Goal: Communication & Community: Answer question/provide support

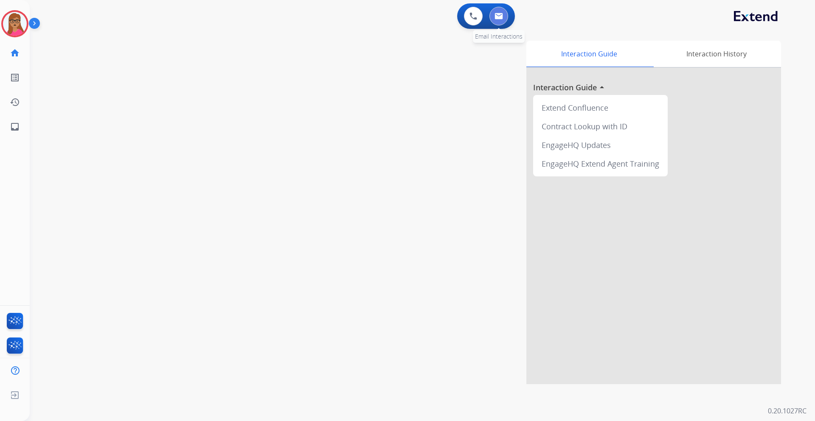
click at [493, 20] on button at bounding box center [498, 16] width 19 height 19
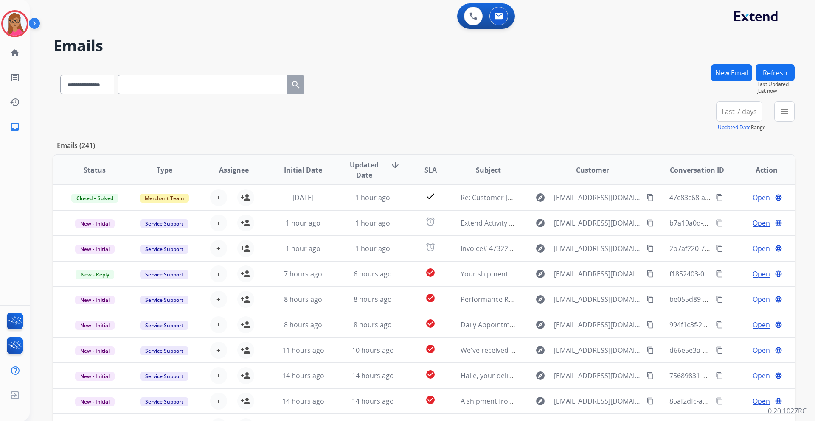
click at [543, 113] on span "Last 7 days" at bounding box center [738, 111] width 35 height 3
click at [543, 216] on div "Last 90 days" at bounding box center [736, 214] width 47 height 13
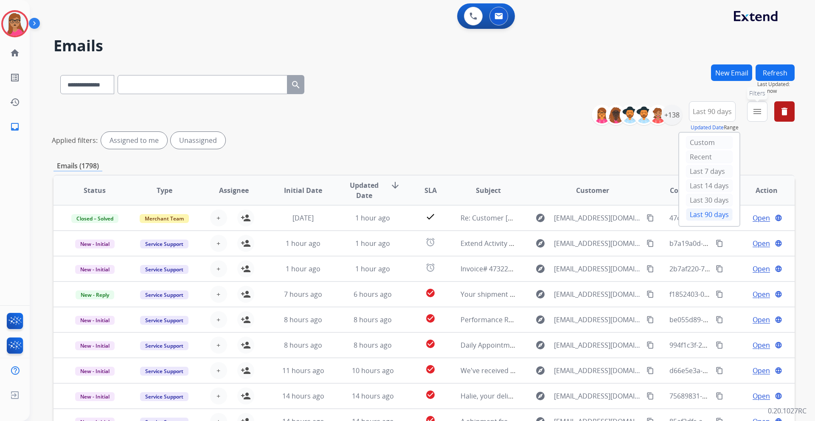
click at [543, 112] on button "menu Filters" at bounding box center [757, 111] width 20 height 20
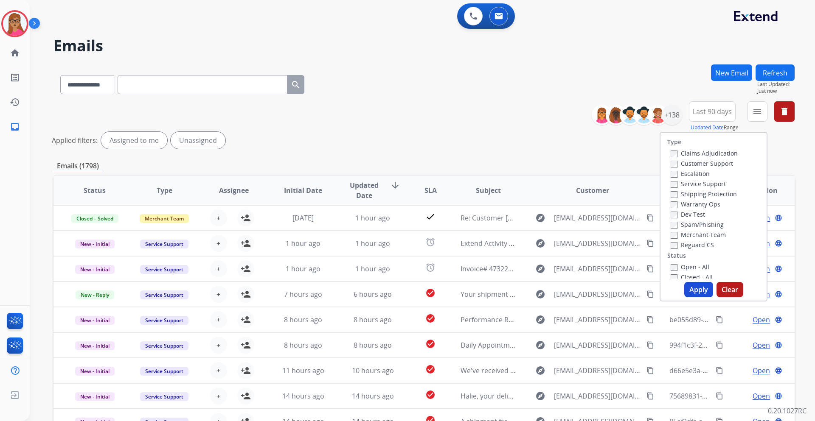
click at [543, 162] on label "Customer Support" at bounding box center [701, 164] width 62 height 8
click at [543, 191] on label "Shipping Protection" at bounding box center [703, 194] width 66 height 8
click at [543, 246] on label "Reguard CS" at bounding box center [691, 245] width 43 height 8
click at [543, 248] on button "Apply" at bounding box center [698, 289] width 29 height 15
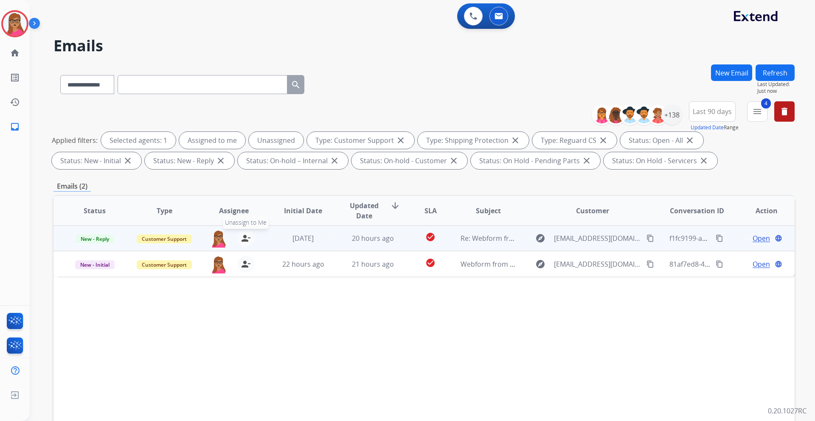
click at [244, 238] on mat-icon "person_remove" at bounding box center [246, 238] width 10 height 10
click at [244, 238] on mat-icon "person_add" at bounding box center [246, 238] width 10 height 10
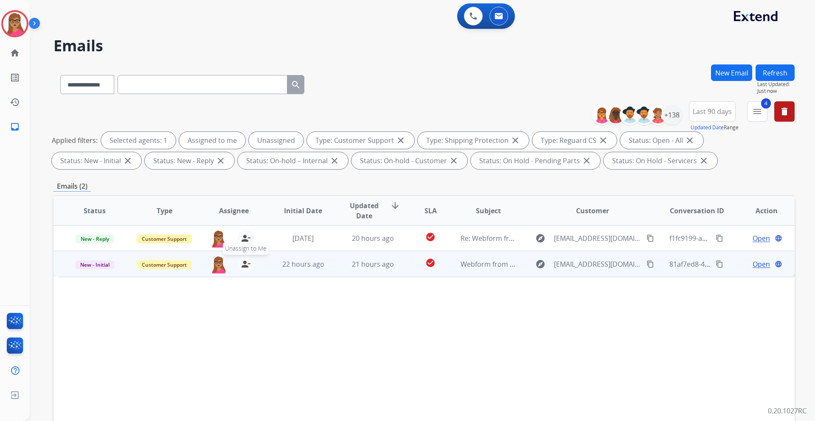
click at [245, 248] on mat-icon "person_remove" at bounding box center [246, 264] width 10 height 10
click at [245, 248] on mat-icon "person_add" at bounding box center [246, 264] width 10 height 10
click at [543, 248] on span "Open" at bounding box center [760, 264] width 17 height 10
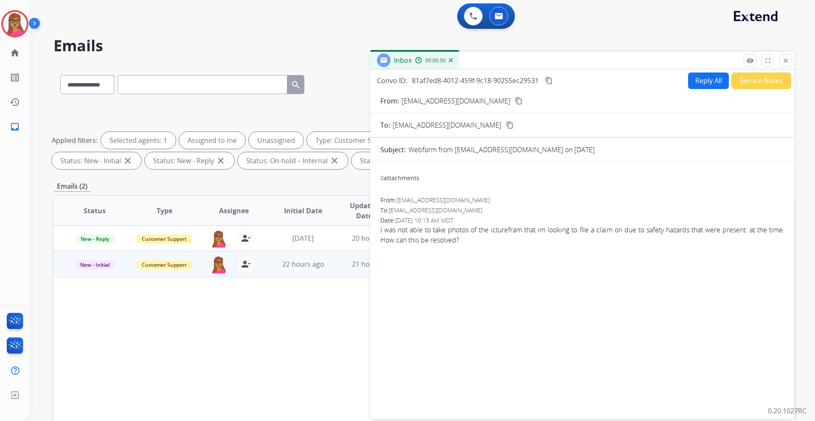
click at [515, 101] on mat-icon "content_copy" at bounding box center [519, 101] width 8 height 8
click at [543, 85] on button "Reply All" at bounding box center [708, 81] width 41 height 17
select select "**********"
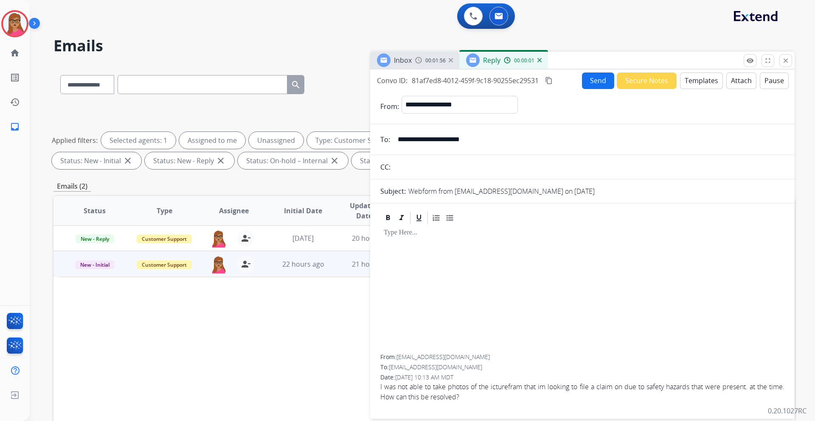
click at [543, 84] on button "Templates" at bounding box center [701, 81] width 43 height 17
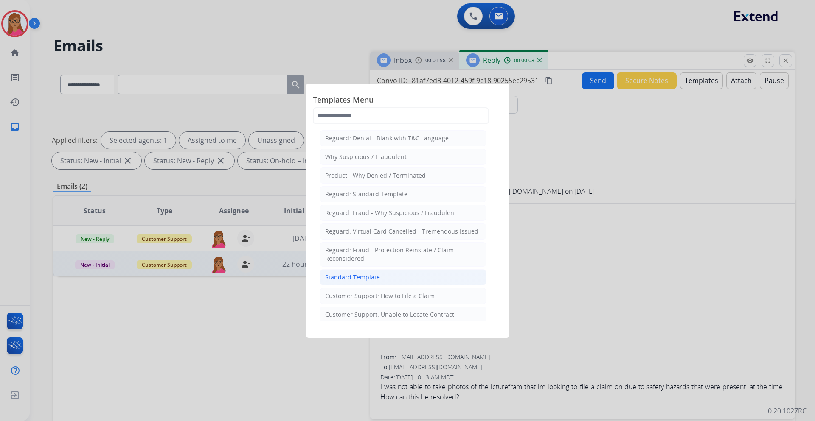
click at [367, 248] on div "Standard Template" at bounding box center [352, 277] width 55 height 8
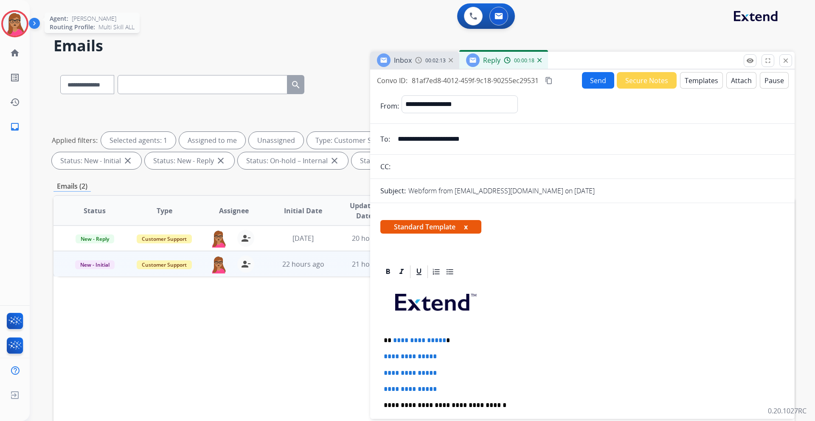
click at [26, 26] on img at bounding box center [15, 24] width 24 height 24
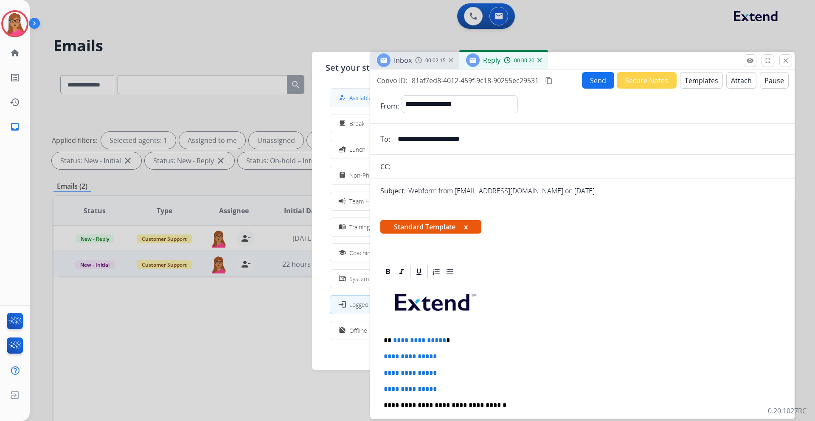
click at [357, 96] on span "Available" at bounding box center [360, 97] width 22 height 9
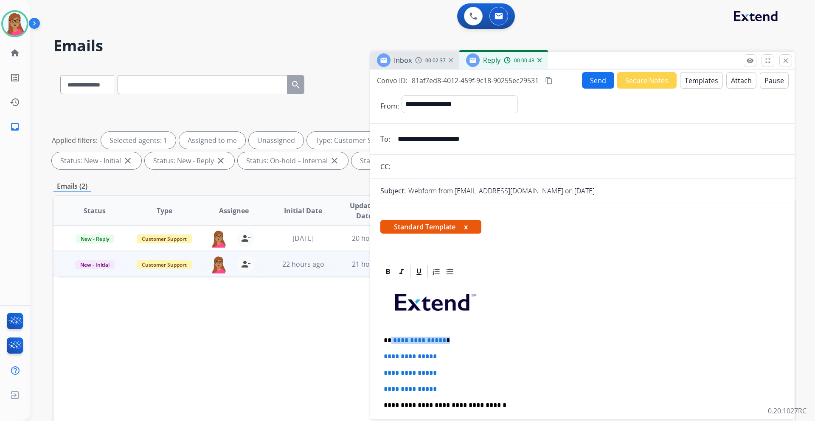
drag, startPoint x: 465, startPoint y: 340, endPoint x: 390, endPoint y: 339, distance: 75.1
click at [390, 248] on p "**********" at bounding box center [579, 341] width 390 height 8
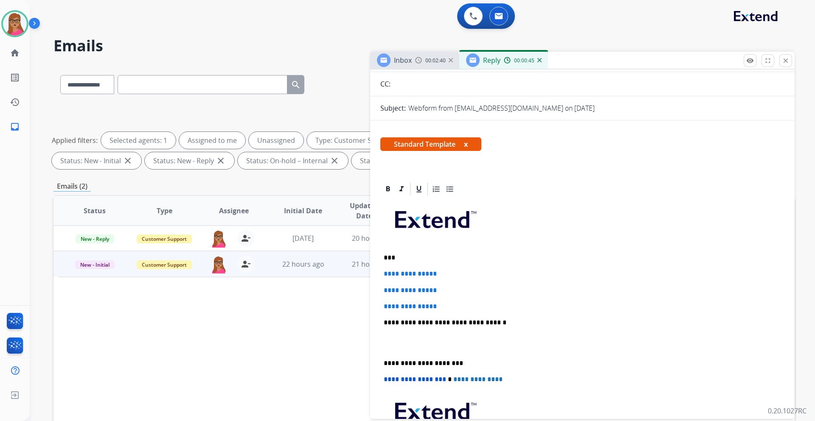
scroll to position [127, 0]
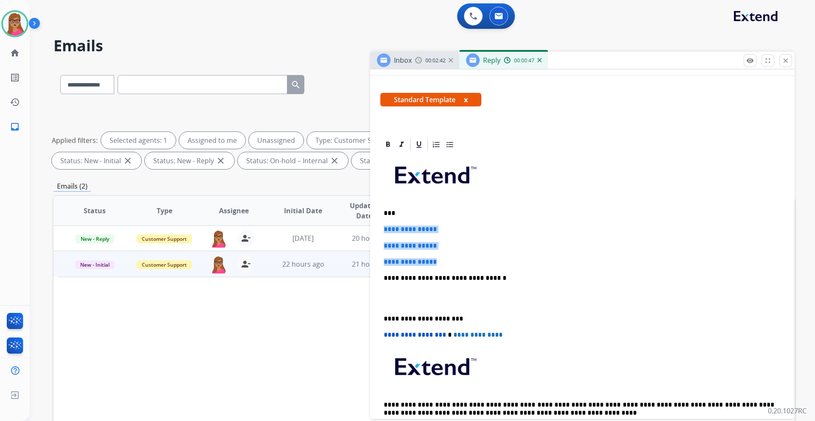
drag, startPoint x: 383, startPoint y: 229, endPoint x: 445, endPoint y: 260, distance: 69.6
click at [445, 248] on div "**********" at bounding box center [582, 298] width 404 height 292
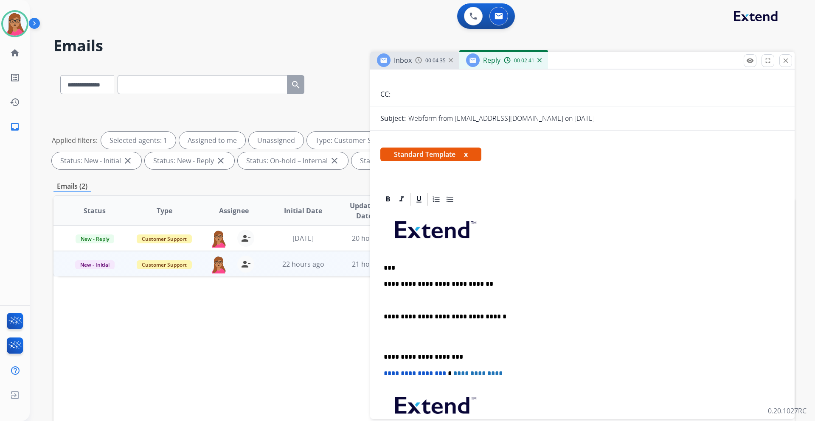
scroll to position [0, 0]
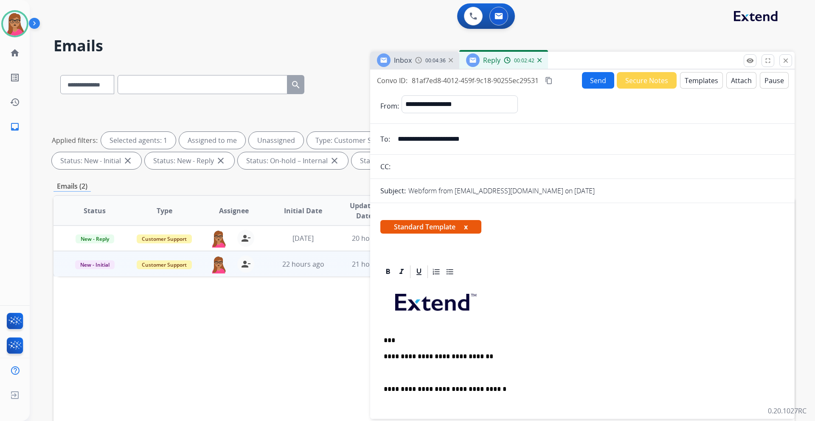
click at [543, 82] on mat-icon "content_copy" at bounding box center [549, 81] width 8 height 8
click at [506, 248] on p "**********" at bounding box center [579, 357] width 390 height 8
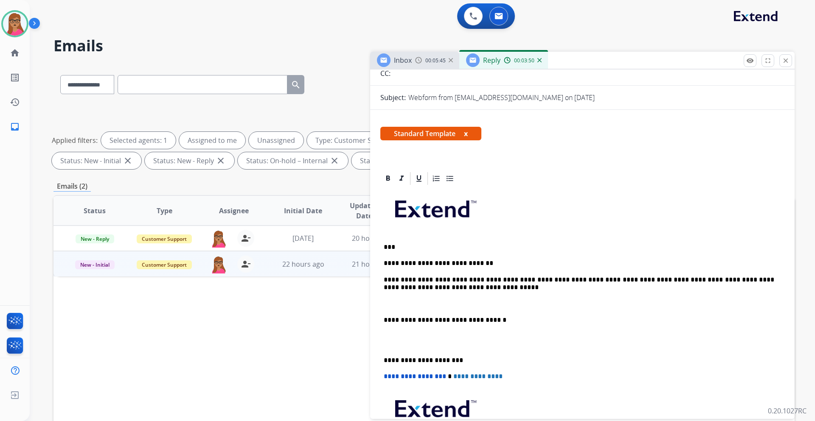
scroll to position [170, 0]
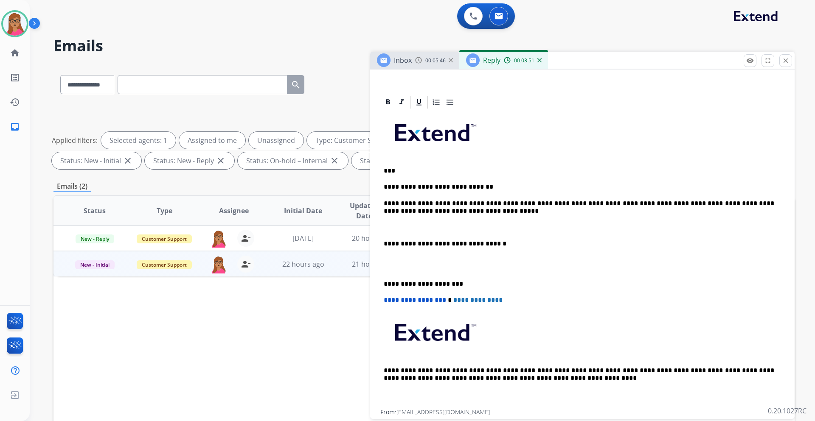
click at [382, 246] on div "**********" at bounding box center [582, 260] width 404 height 300
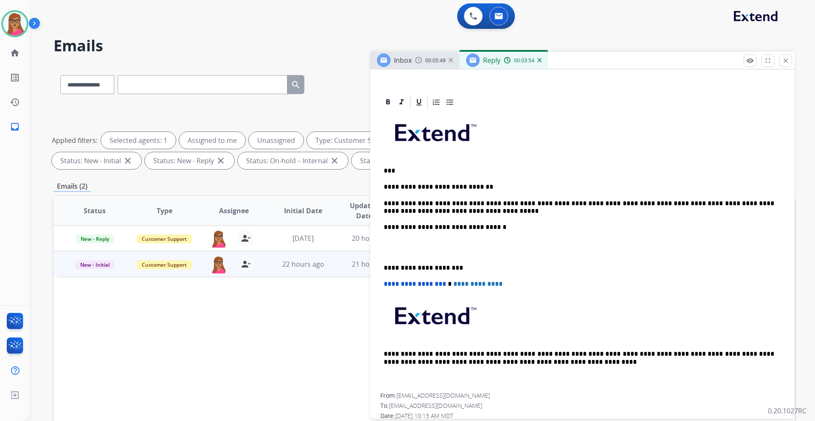
click at [466, 210] on p "**********" at bounding box center [579, 208] width 390 height 16
click at [379, 248] on div "**********" at bounding box center [582, 271] width 424 height 353
click at [381, 248] on div "**********" at bounding box center [582, 251] width 404 height 283
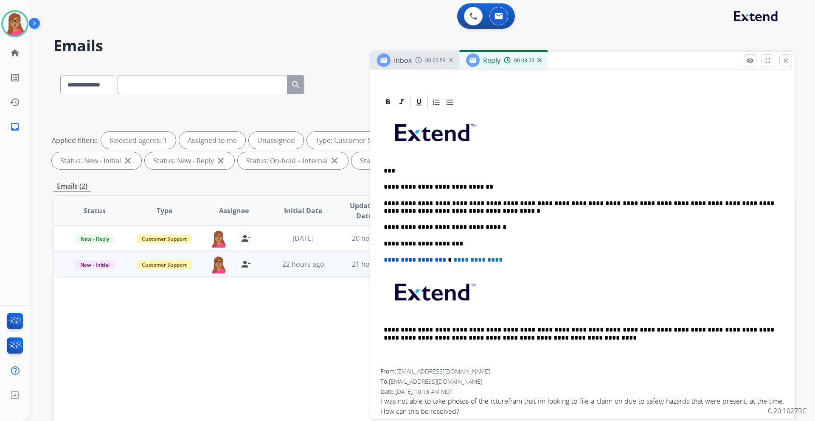
scroll to position [0, 0]
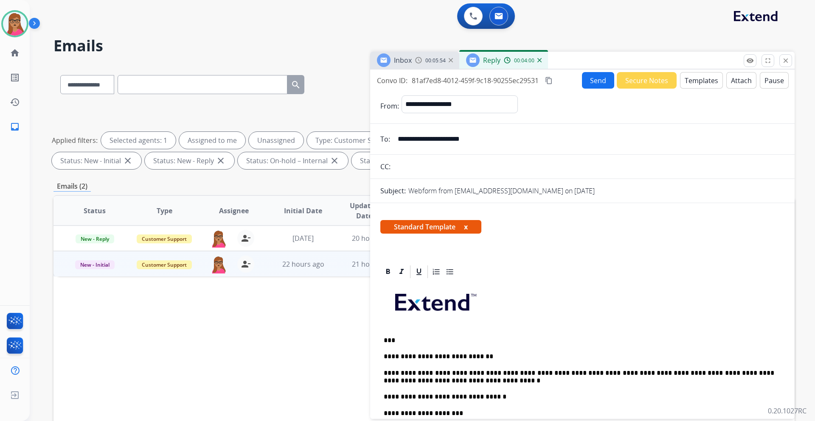
click at [543, 79] on button "Send" at bounding box center [598, 80] width 32 height 17
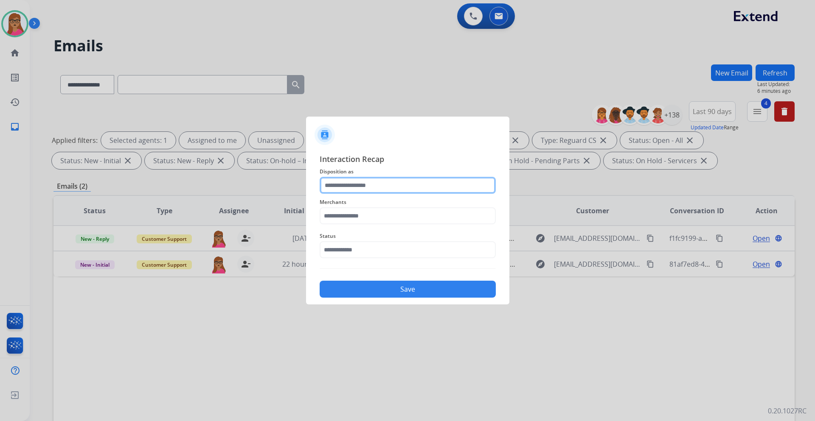
click at [371, 183] on input "text" at bounding box center [407, 185] width 176 height 17
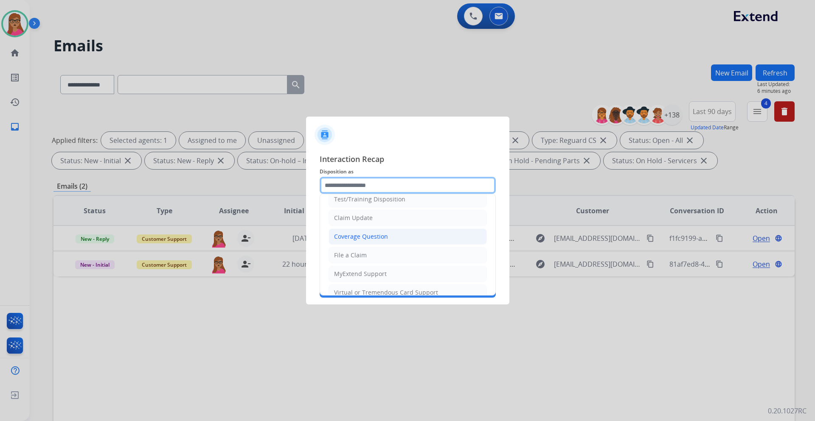
scroll to position [42, 0]
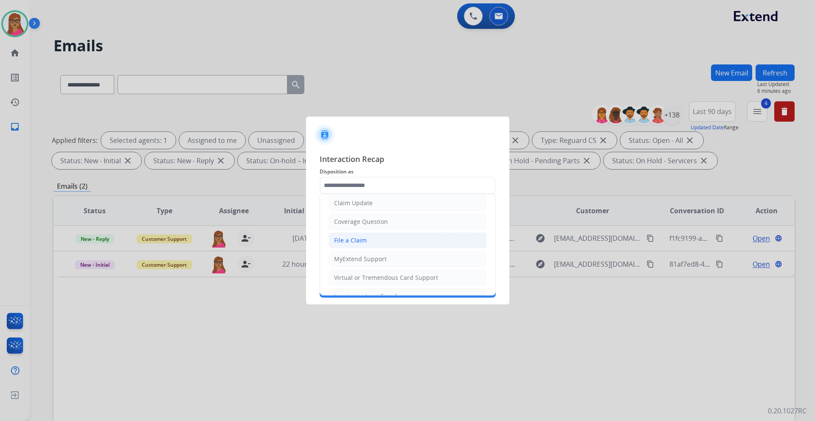
click at [380, 241] on li "File a Claim" at bounding box center [407, 240] width 158 height 16
type input "**********"
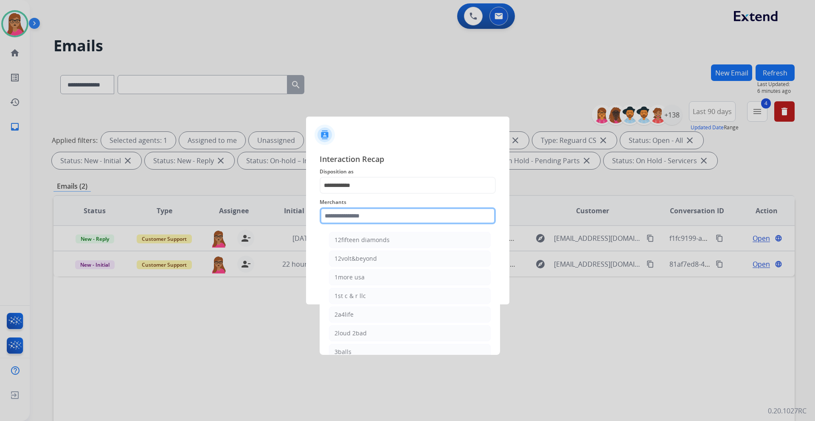
click at [372, 213] on input "text" at bounding box center [407, 215] width 176 height 17
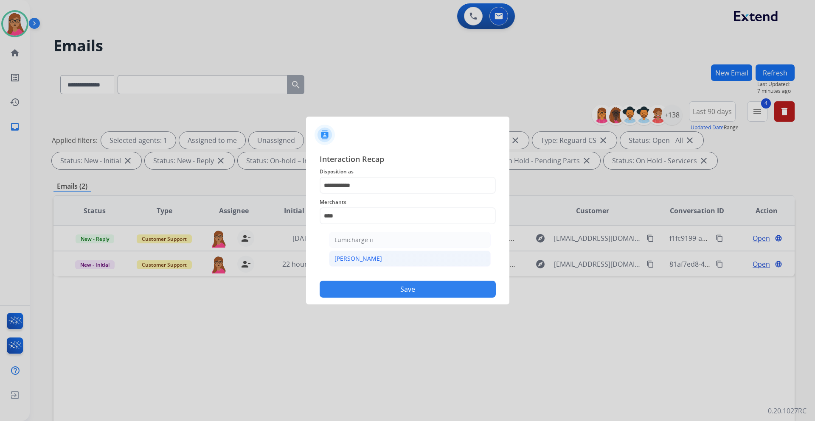
click at [384, 248] on li "[PERSON_NAME]" at bounding box center [410, 259] width 162 height 16
type input "********"
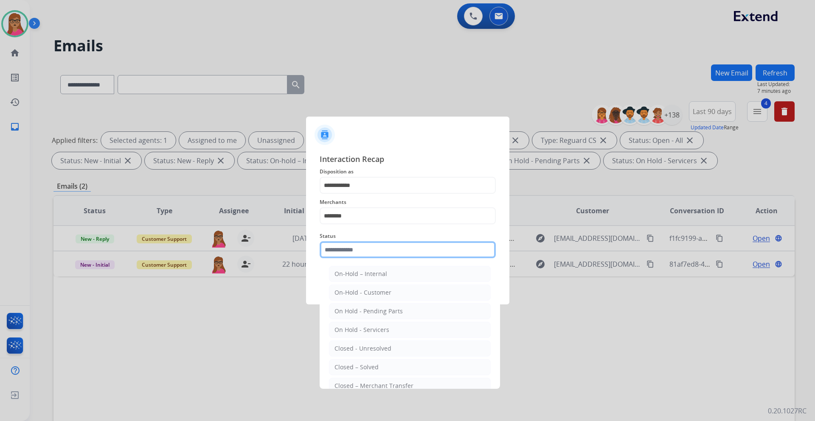
click at [358, 248] on input "text" at bounding box center [407, 249] width 176 height 17
click at [386, 248] on li "Closed – Solved" at bounding box center [410, 367] width 162 height 16
type input "**********"
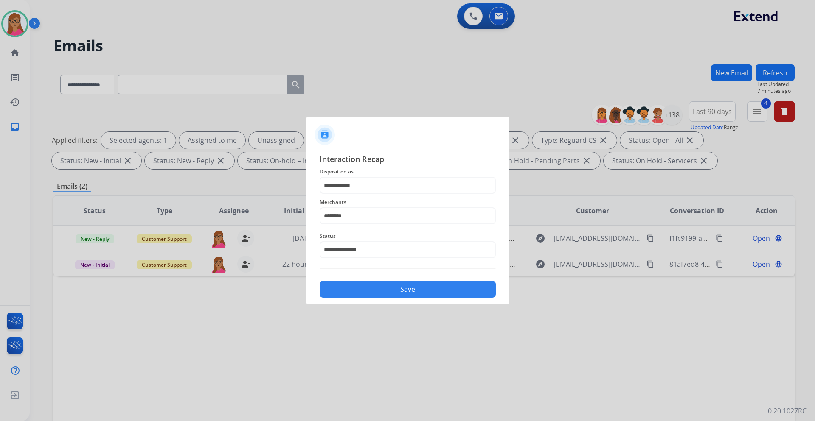
click at [417, 248] on button "Save" at bounding box center [407, 289] width 176 height 17
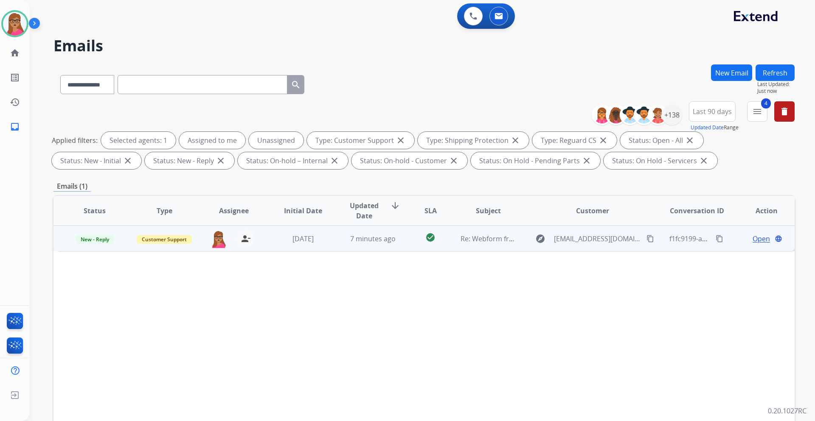
click at [543, 241] on span "Open" at bounding box center [760, 239] width 17 height 10
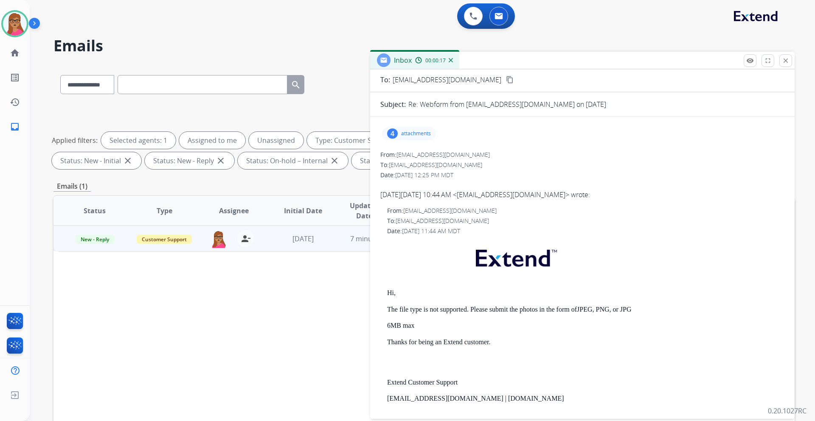
scroll to position [0, 0]
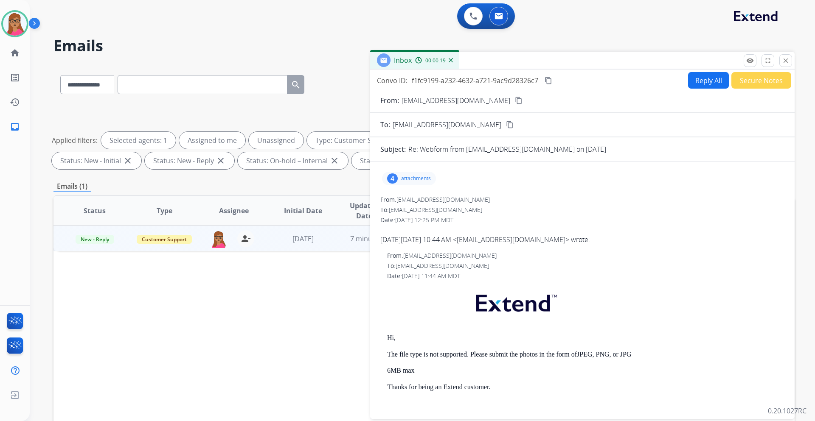
click at [515, 101] on mat-icon "content_copy" at bounding box center [519, 101] width 8 height 8
click at [412, 180] on p "attachments" at bounding box center [416, 178] width 30 height 7
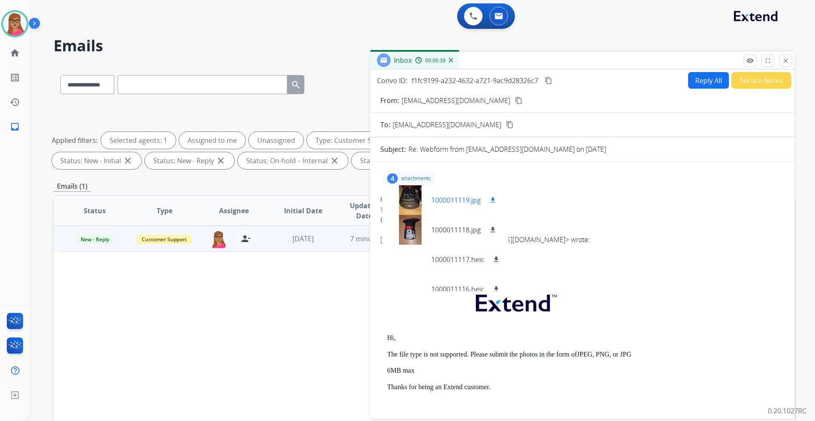
click at [414, 207] on div at bounding box center [410, 200] width 42 height 30
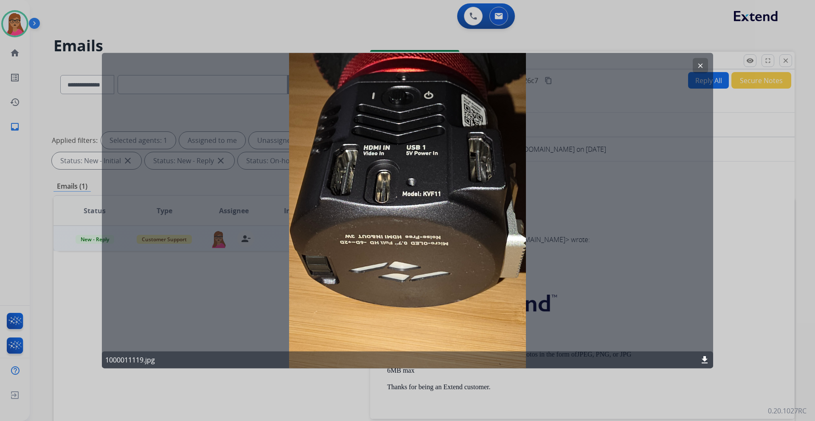
click at [543, 68] on mat-icon "clear" at bounding box center [700, 66] width 8 height 8
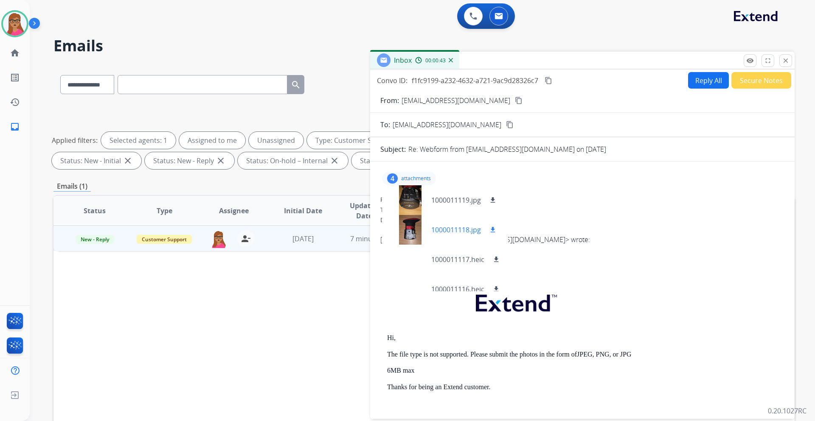
click at [409, 231] on div at bounding box center [410, 230] width 42 height 30
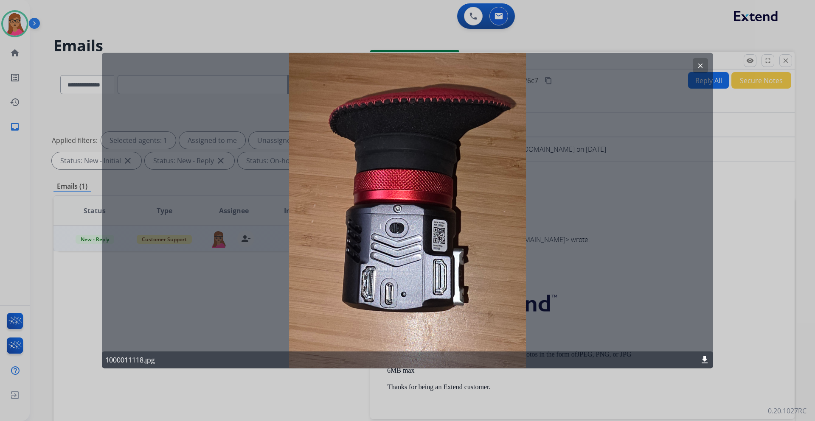
click at [543, 66] on mat-icon "clear" at bounding box center [700, 66] width 8 height 8
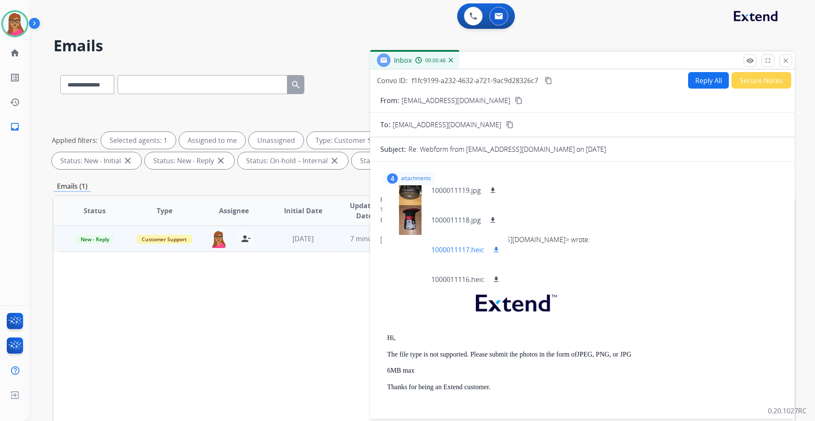
scroll to position [13, 0]
click at [413, 245] on div at bounding box center [410, 247] width 42 height 30
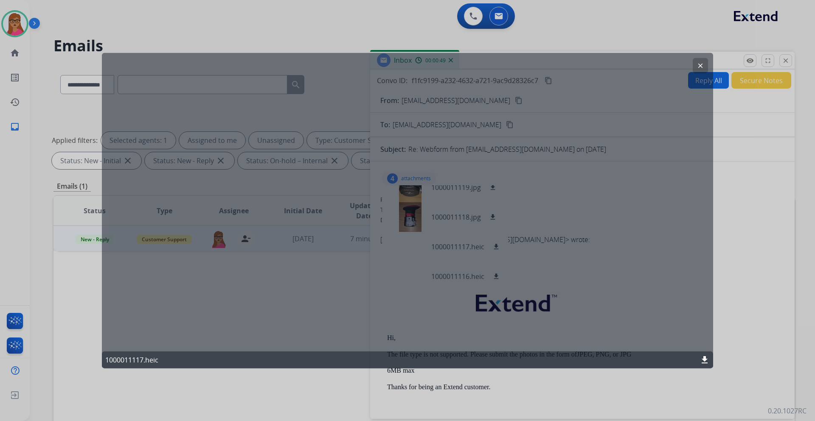
click at [543, 63] on mat-icon "clear" at bounding box center [700, 66] width 8 height 8
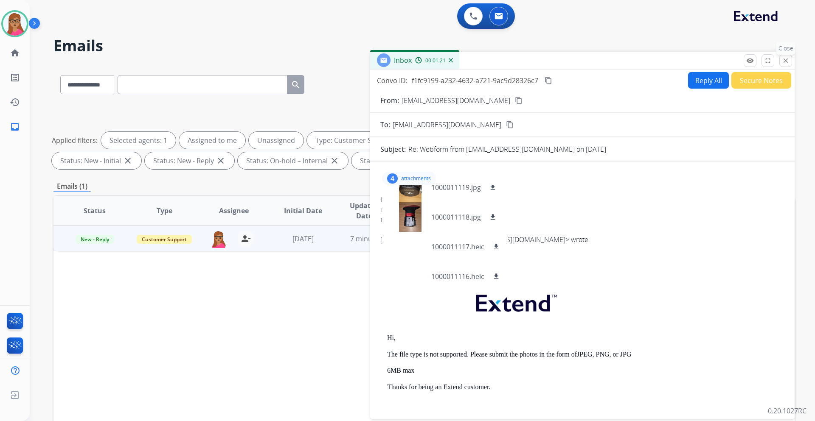
click at [543, 59] on mat-icon "close" at bounding box center [785, 61] width 8 height 8
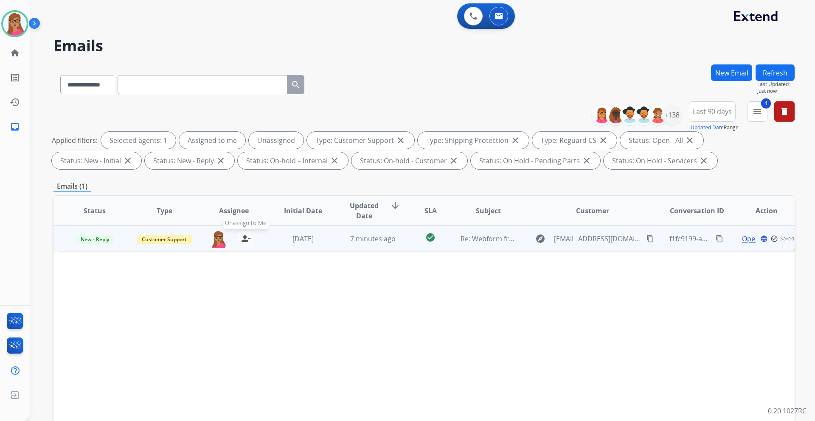
click at [237, 235] on button "person_remove [PERSON_NAME] to Me" at bounding box center [245, 238] width 17 height 17
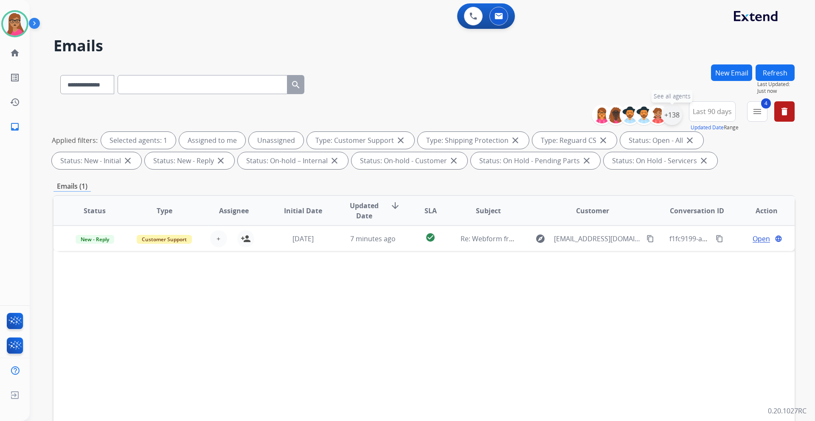
click at [543, 118] on div "+138" at bounding box center [671, 115] width 20 height 20
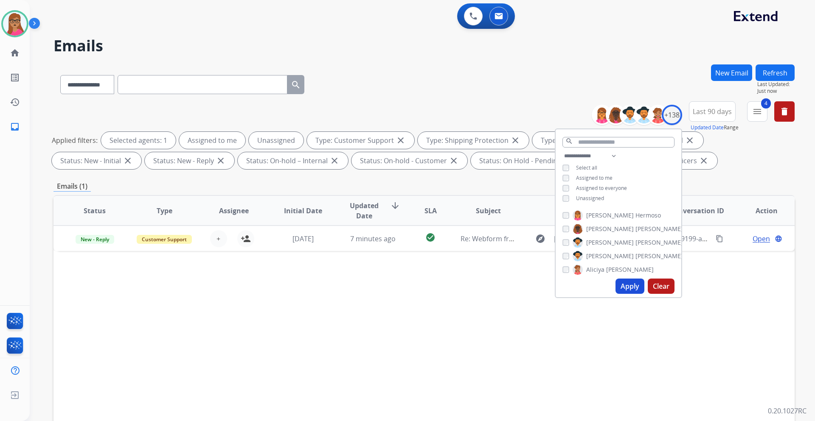
click at [543, 74] on button "Refresh" at bounding box center [774, 72] width 39 height 17
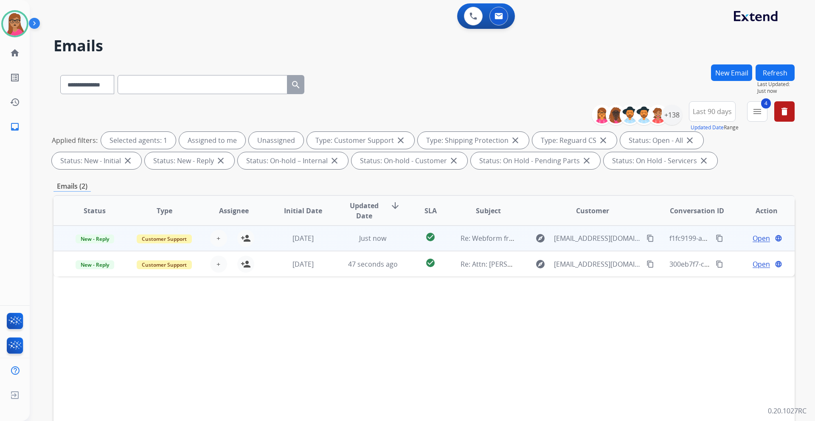
click at [158, 248] on td "Customer Support" at bounding box center [158, 238] width 70 height 25
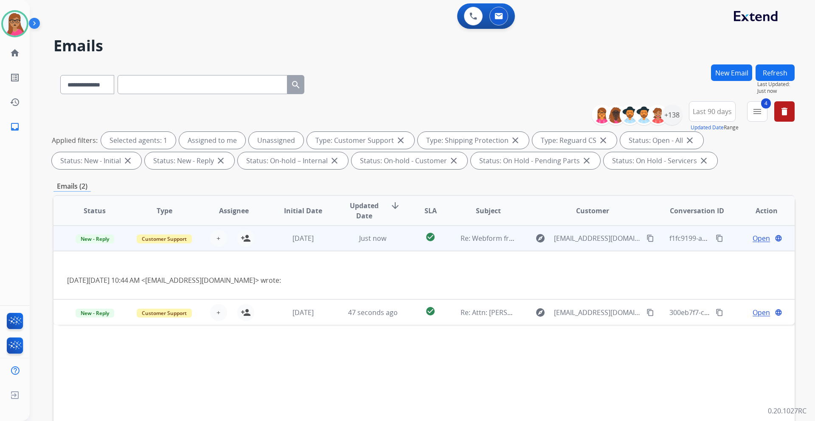
click at [158, 248] on td "Customer Support" at bounding box center [158, 238] width 70 height 25
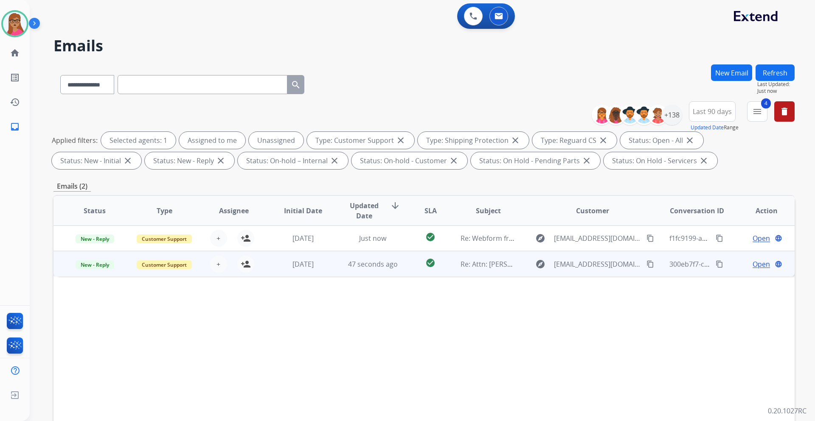
click at [154, 248] on td "Customer Support" at bounding box center [158, 263] width 70 height 25
click at [108, 248] on td "New - Reply" at bounding box center [88, 263] width 70 height 25
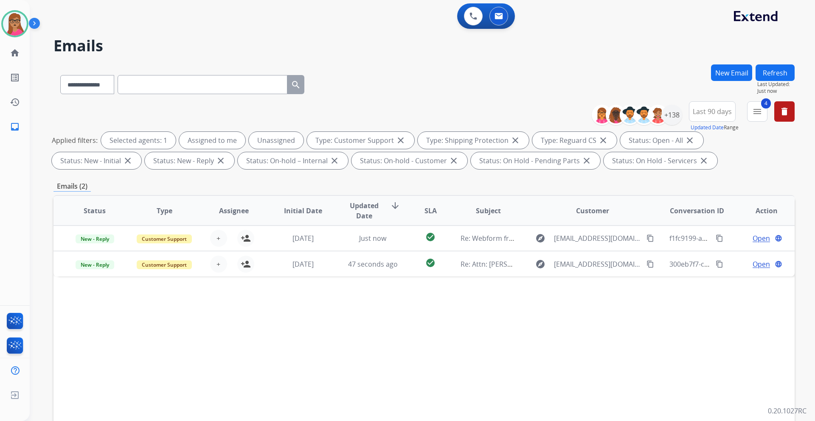
click at [152, 248] on div "Status Type Assignee Initial Date Updated Date arrow_downward SLA Subject Custo…" at bounding box center [423, 337] width 741 height 284
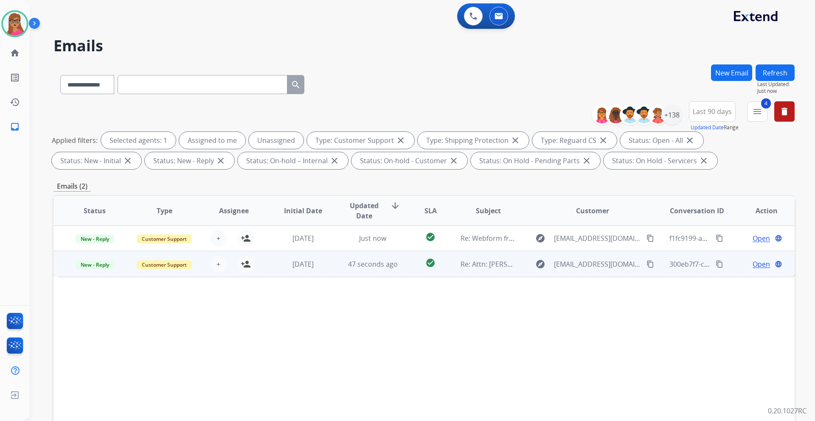
click at [157, 248] on td "Customer Support" at bounding box center [158, 263] width 70 height 25
click at [95, 248] on td "New - Reply" at bounding box center [88, 263] width 70 height 25
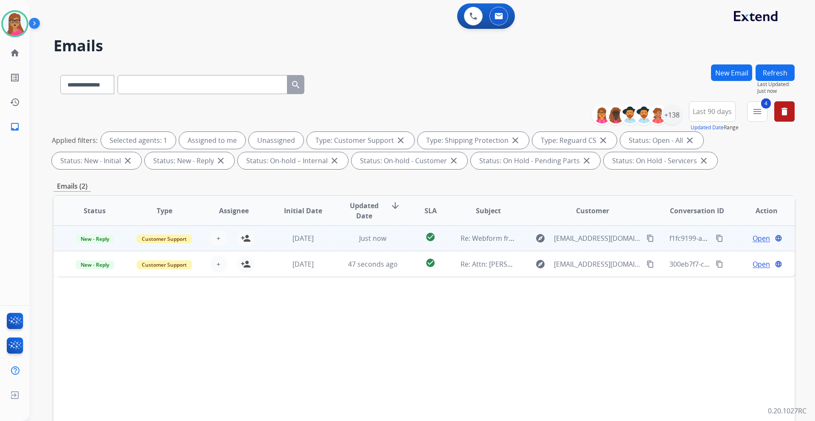
click at [110, 247] on td "New - Reply" at bounding box center [88, 238] width 70 height 25
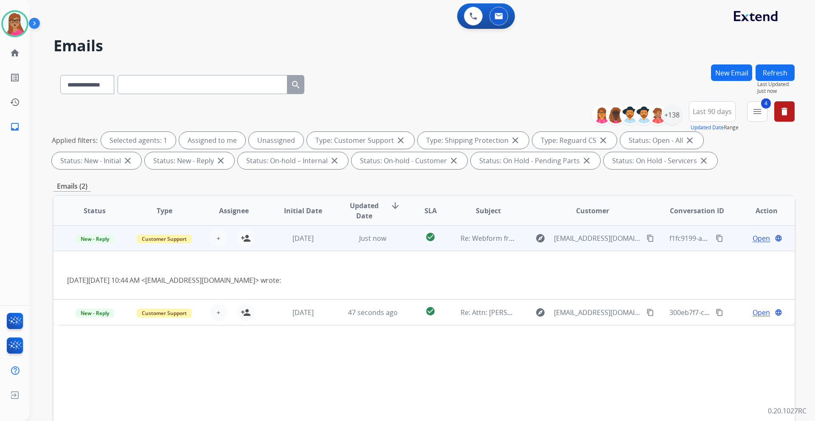
click at [110, 247] on td "New - Reply" at bounding box center [88, 238] width 70 height 25
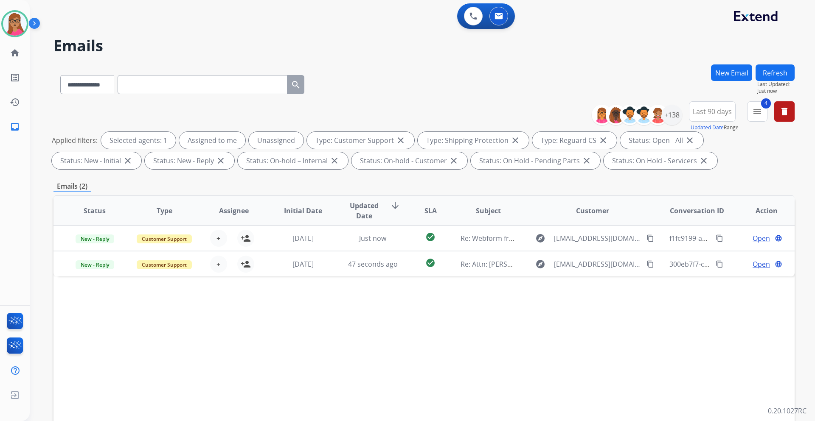
click at [113, 248] on div "Status Type Assignee Initial Date Updated Date arrow_downward SLA Subject Custo…" at bounding box center [423, 337] width 741 height 284
click at [115, 248] on div "Status Type Assignee Initial Date Updated Date arrow_downward SLA Subject Custo…" at bounding box center [423, 337] width 741 height 284
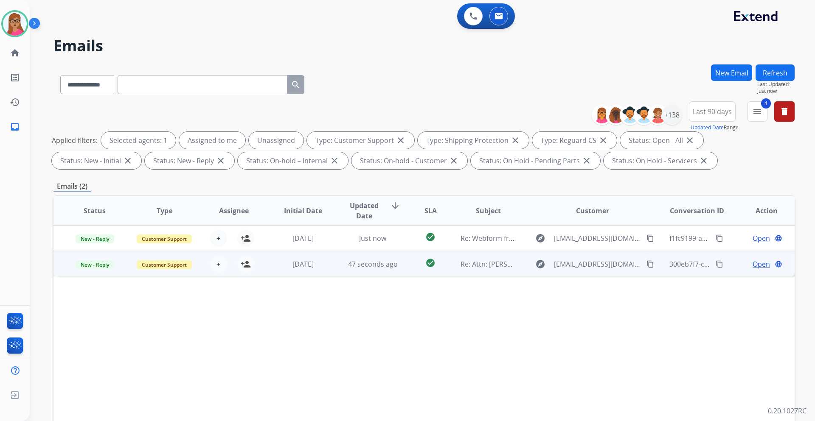
click at [106, 248] on td "New - Reply" at bounding box center [88, 263] width 70 height 25
